Goal: Find specific page/section: Find specific page/section

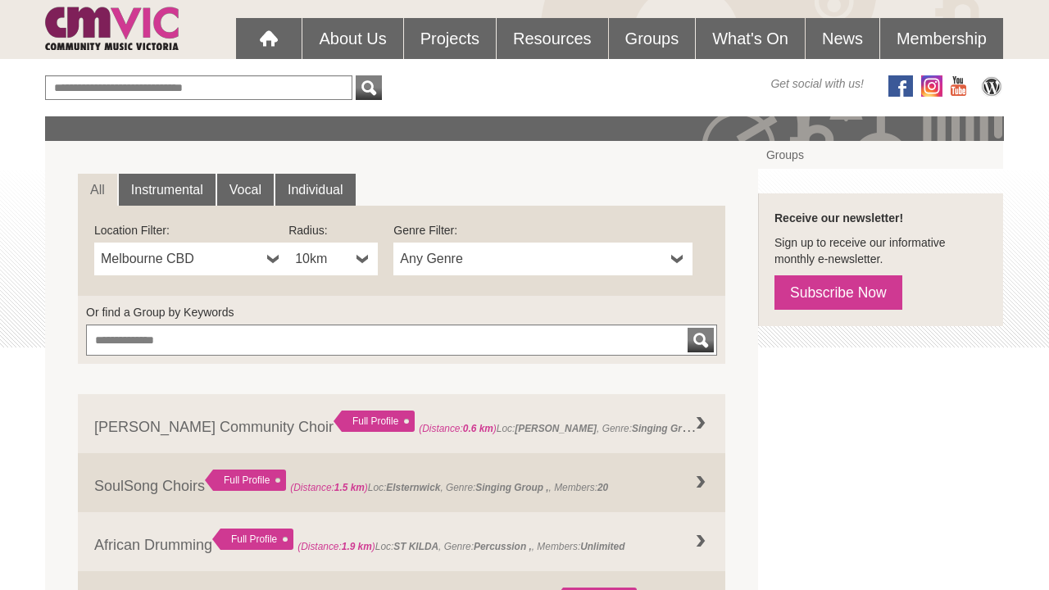
scroll to position [144, 0]
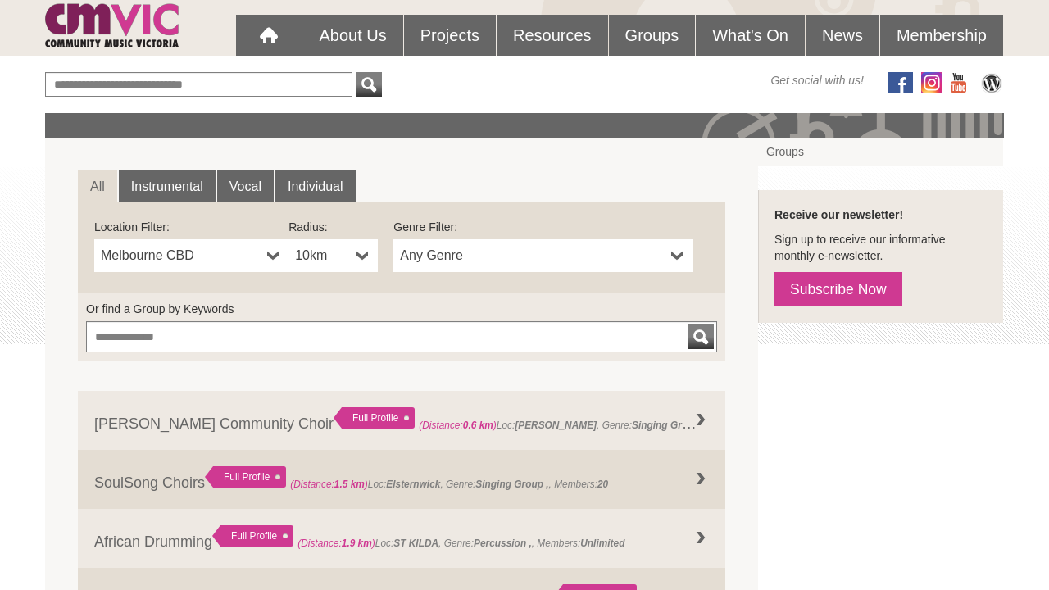
click at [434, 258] on span "Any Genre" at bounding box center [532, 256] width 265 height 20
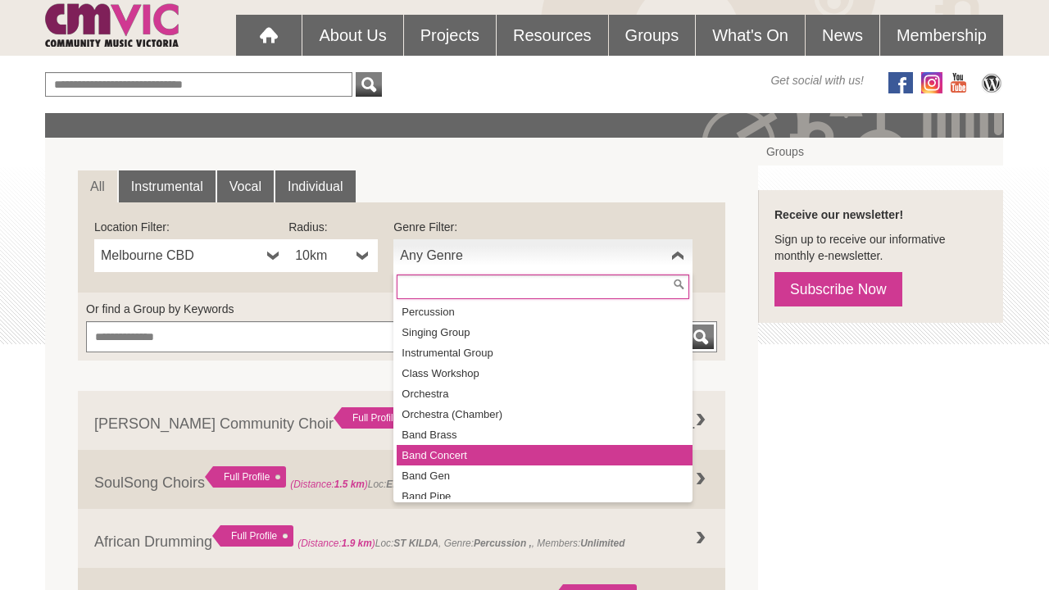
scroll to position [26, 0]
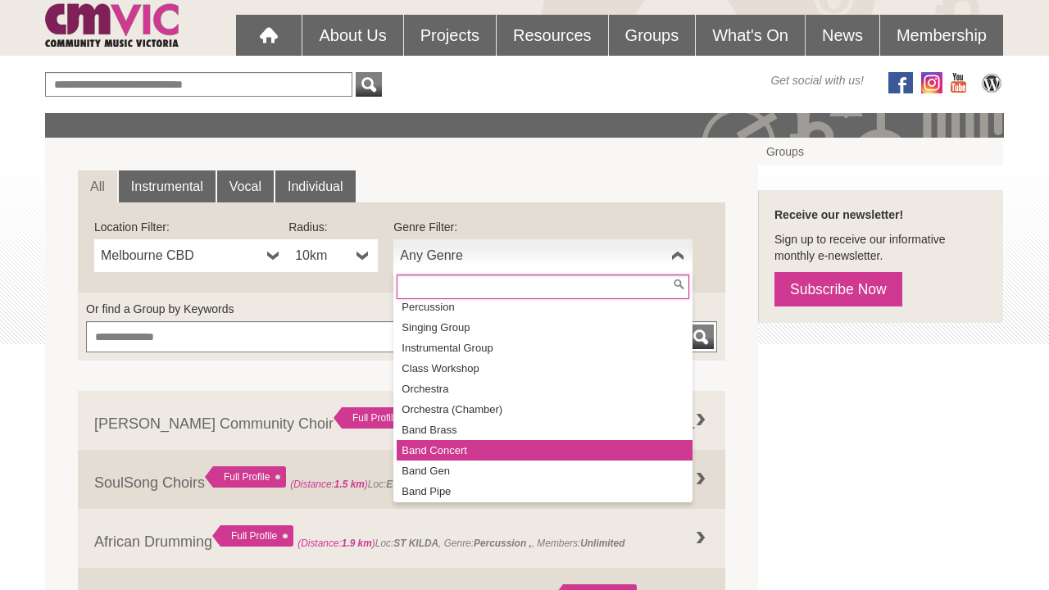
click at [461, 452] on li "Band Concert" at bounding box center [545, 450] width 296 height 20
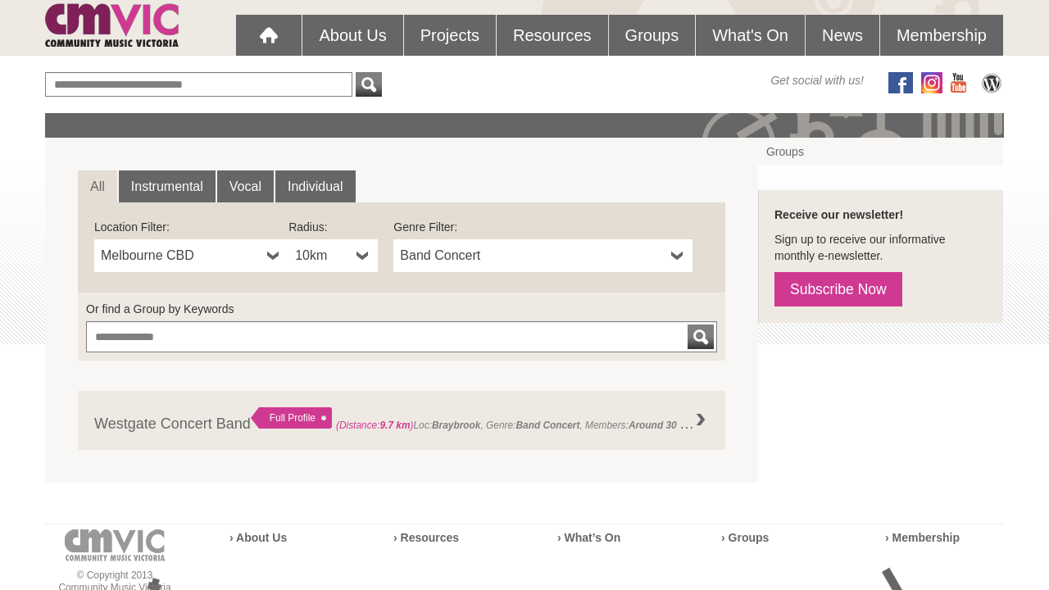
click at [260, 257] on link "Melbourne CBD" at bounding box center [191, 255] width 194 height 33
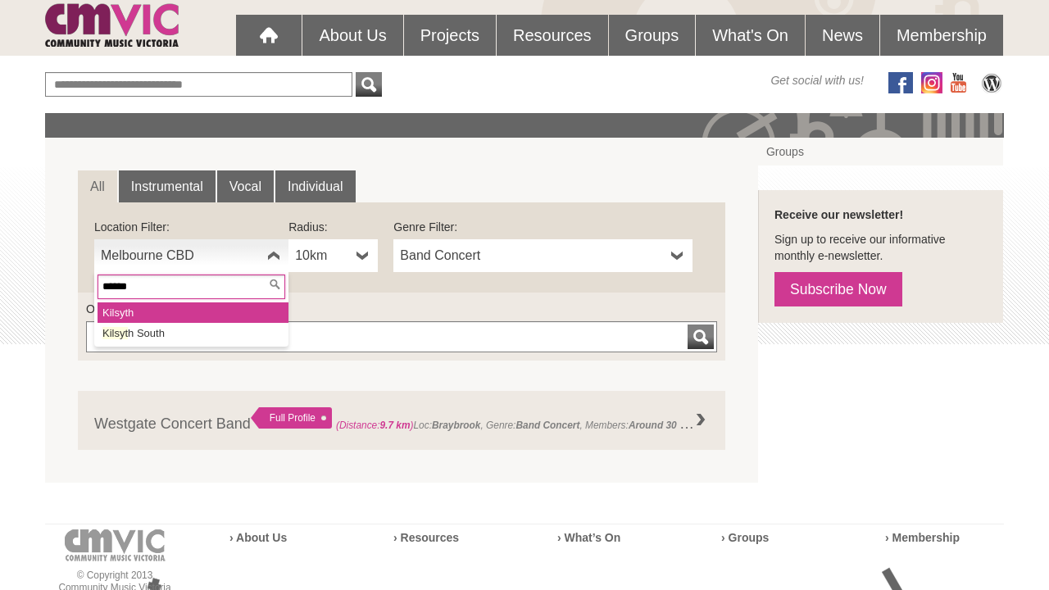
type input "*******"
drag, startPoint x: 202, startPoint y: 281, endPoint x: 190, endPoint y: 309, distance: 30.1
click at [190, 309] on li "Kilsyt h" at bounding box center [193, 312] width 191 height 20
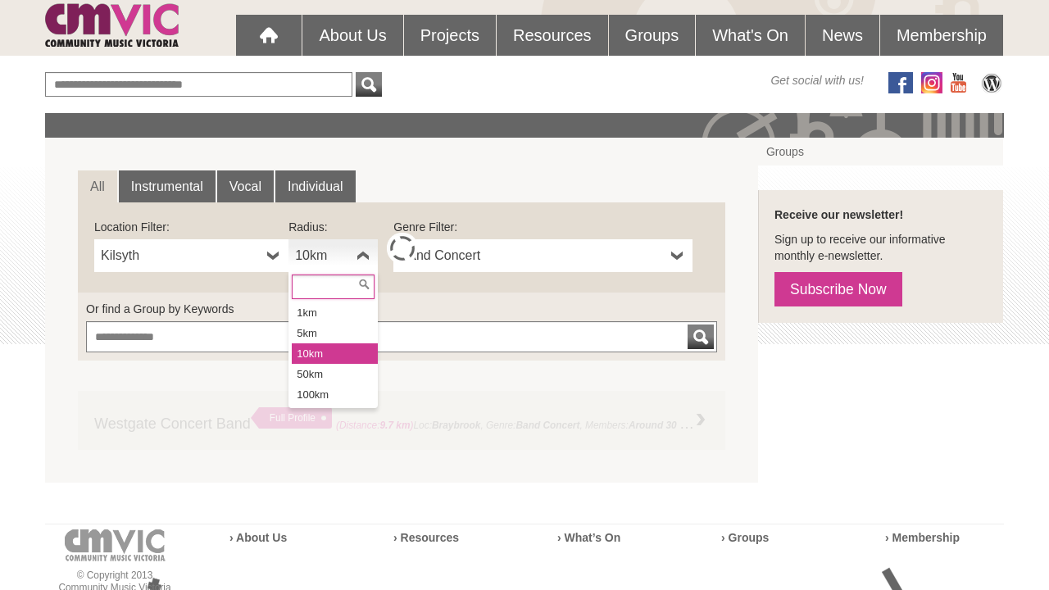
click at [356, 255] on b at bounding box center [362, 255] width 13 height 33
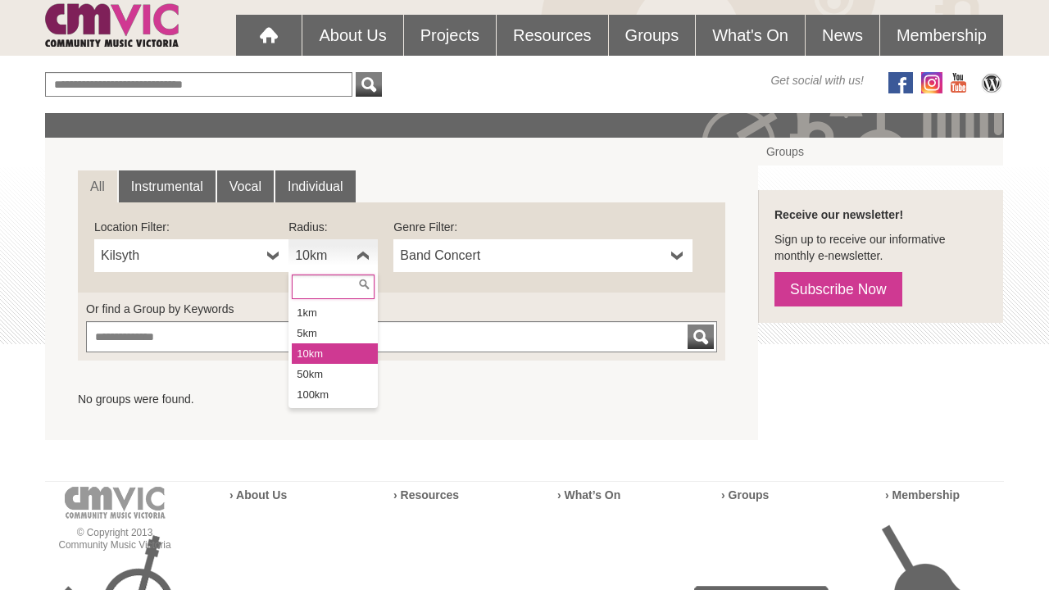
click at [340, 359] on li "10km" at bounding box center [335, 353] width 86 height 20
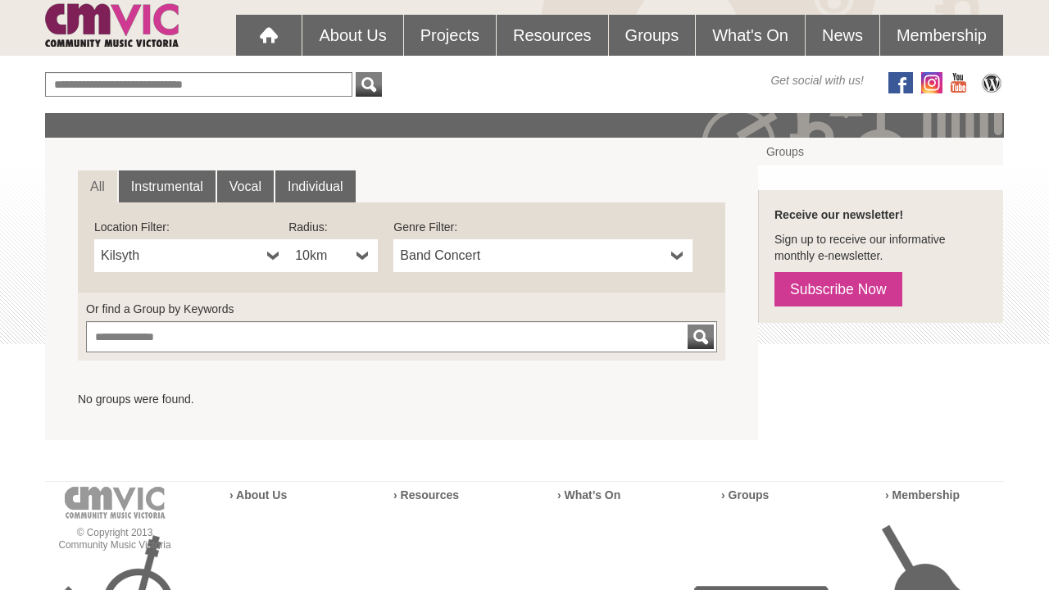
click at [505, 259] on span "Band Concert" at bounding box center [532, 256] width 265 height 20
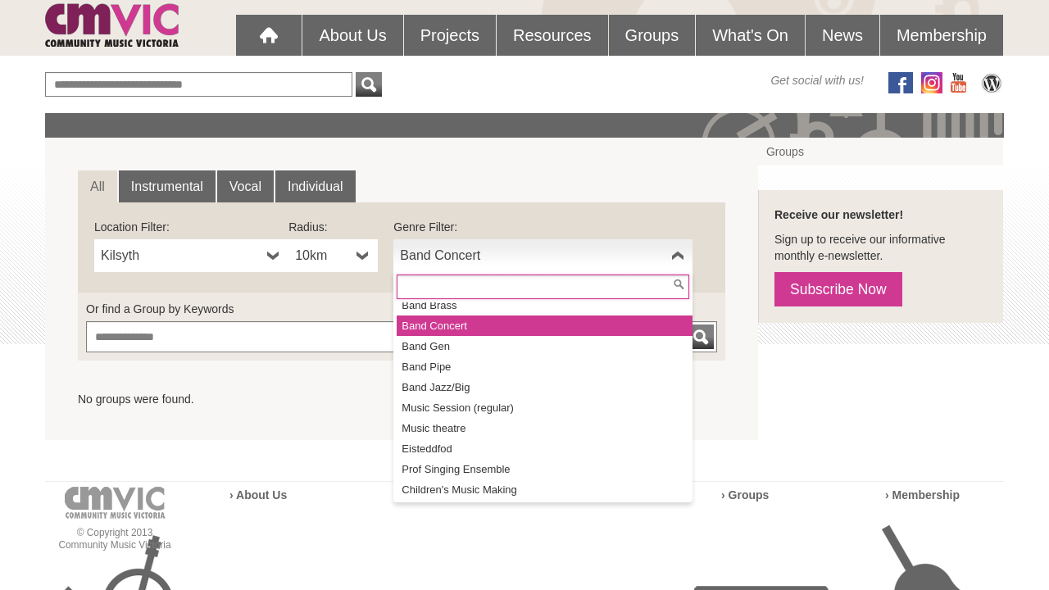
scroll to position [155, 0]
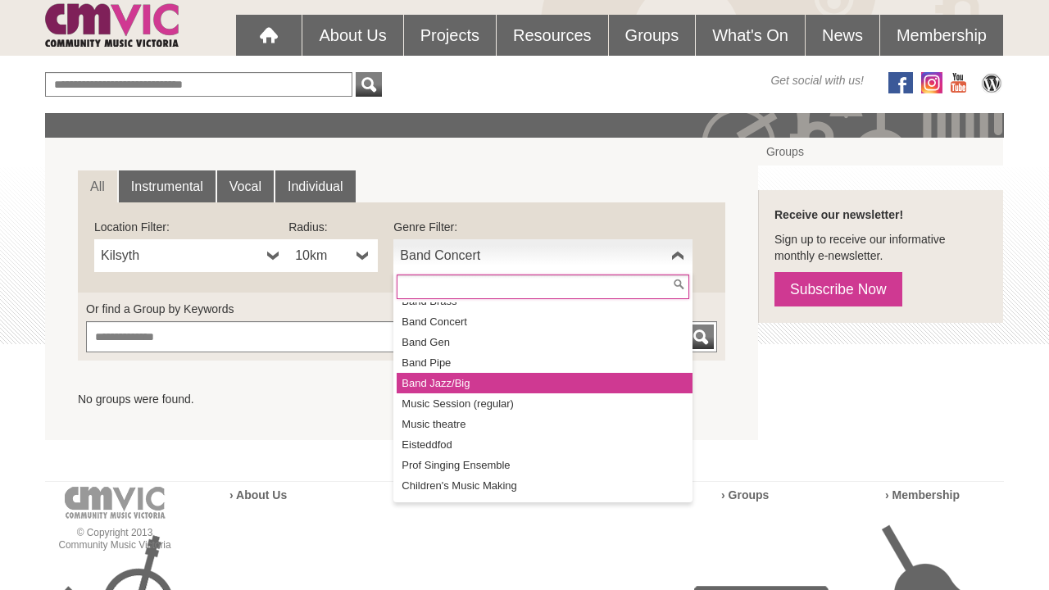
click at [503, 388] on li "Band Jazz/Big" at bounding box center [545, 383] width 296 height 20
click at [529, 252] on span "Band Jazz/Big" at bounding box center [532, 256] width 265 height 20
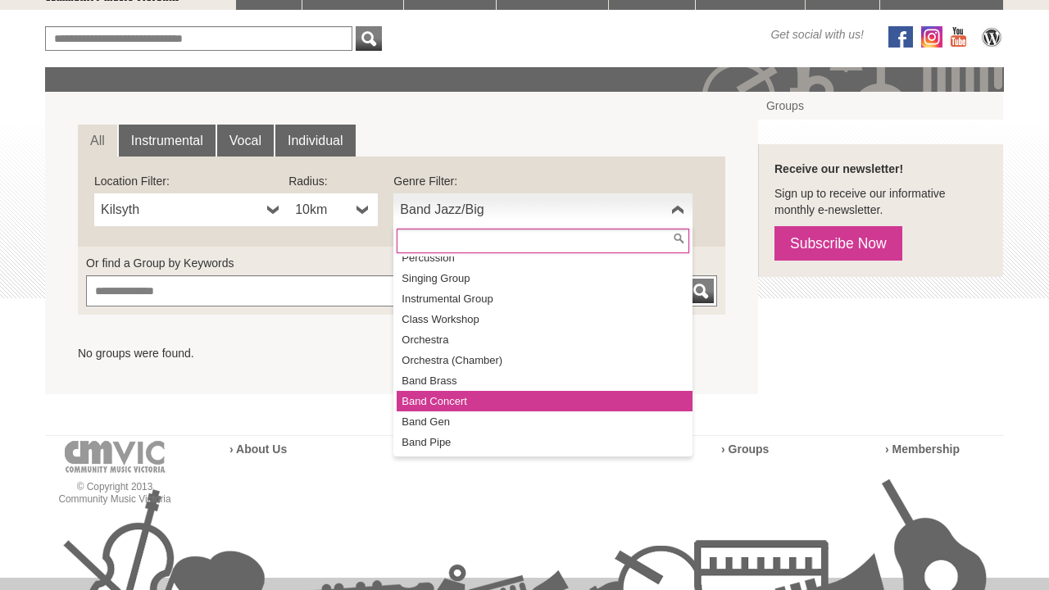
scroll to position [27, 0]
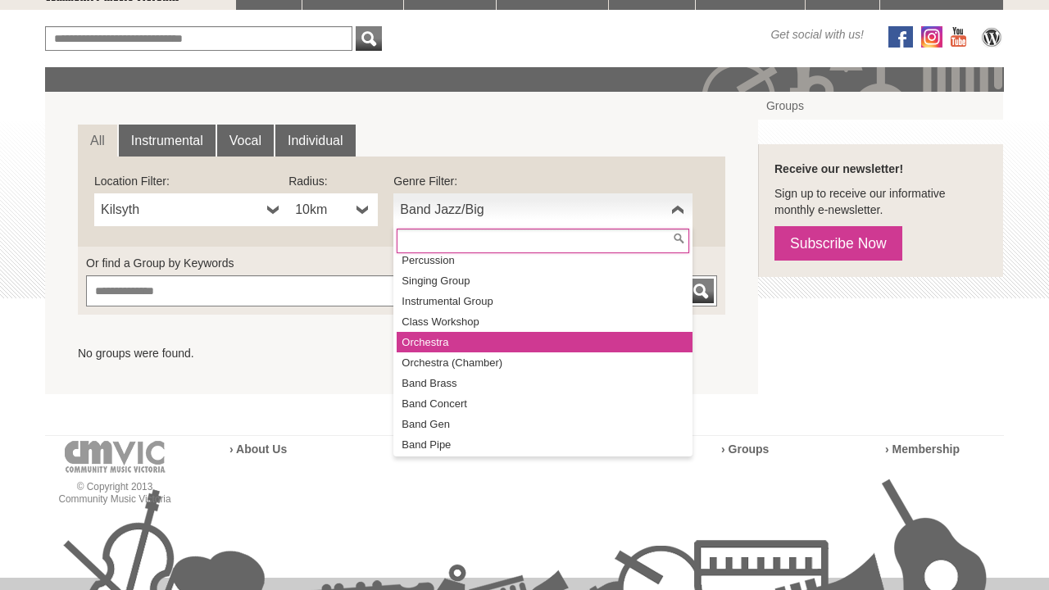
click at [506, 335] on li "Orchestra" at bounding box center [545, 342] width 296 height 20
